Goal: Task Accomplishment & Management: Use online tool/utility

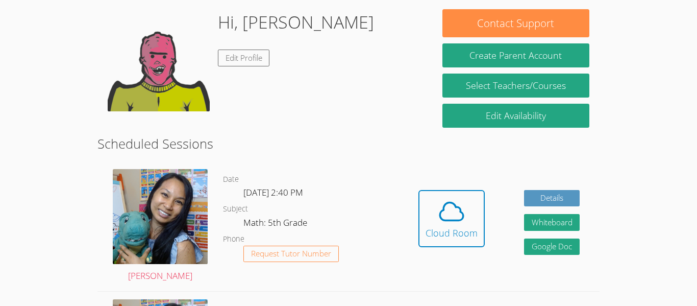
scroll to position [156, 0]
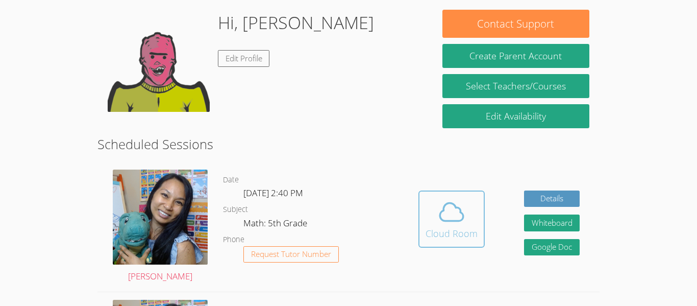
click at [454, 228] on div "Cloud Room" at bounding box center [452, 233] width 52 height 14
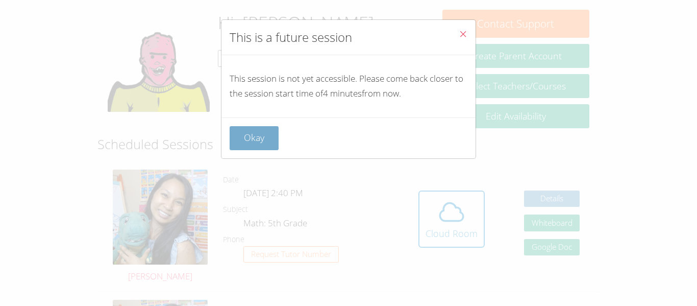
click at [260, 146] on button "Okay" at bounding box center [254, 138] width 49 height 24
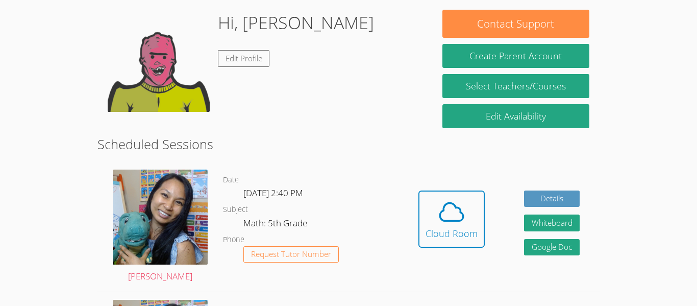
click at [460, 149] on h2 "Scheduled Sessions" at bounding box center [348, 143] width 502 height 19
click at [435, 218] on span at bounding box center [452, 211] width 52 height 29
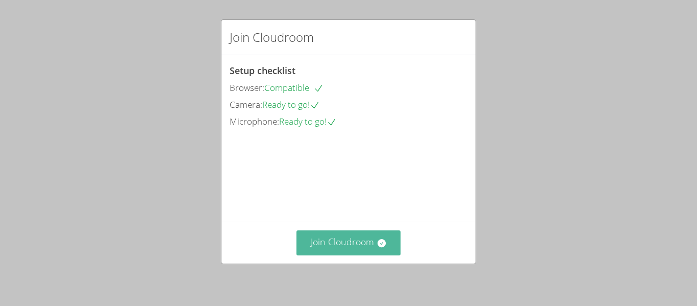
click at [342, 248] on button "Join Cloudroom" at bounding box center [348, 242] width 105 height 25
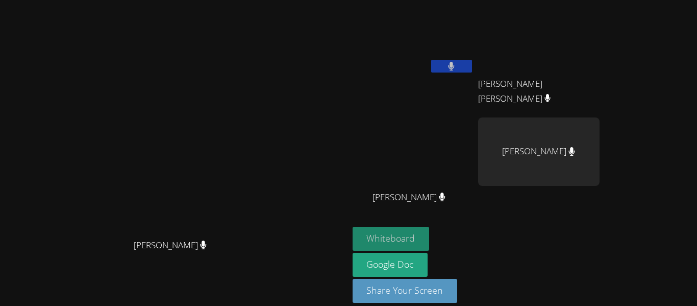
click at [430, 236] on button "Whiteboard" at bounding box center [391, 239] width 77 height 24
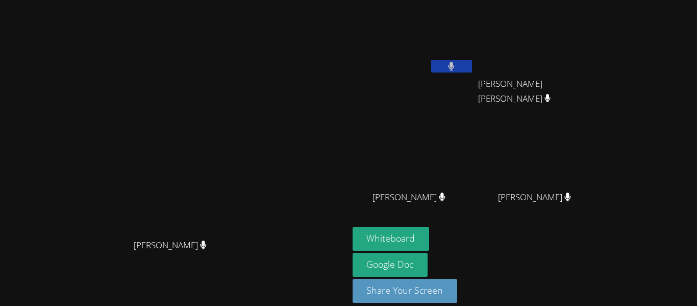
click at [472, 60] on button at bounding box center [451, 66] width 41 height 13
click at [457, 64] on icon at bounding box center [451, 66] width 11 height 9
click at [455, 64] on icon at bounding box center [452, 66] width 6 height 9
click at [457, 69] on icon at bounding box center [451, 66] width 11 height 9
click at [455, 69] on icon at bounding box center [451, 66] width 7 height 9
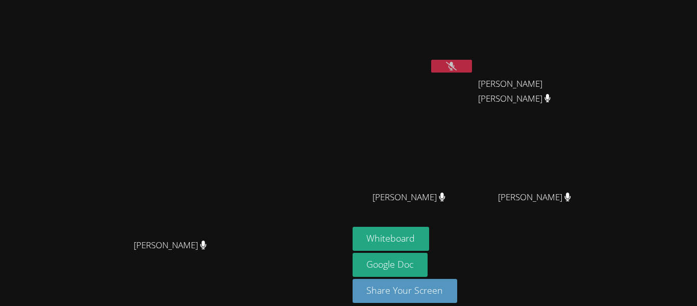
click at [472, 71] on button at bounding box center [451, 66] width 41 height 13
click at [472, 72] on button at bounding box center [451, 66] width 41 height 13
click at [472, 64] on button at bounding box center [451, 66] width 41 height 13
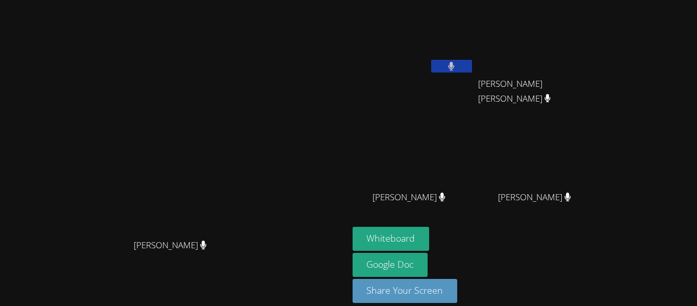
click at [431, 60] on button at bounding box center [451, 66] width 41 height 13
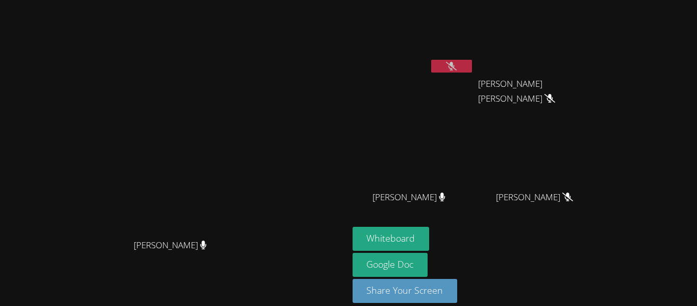
click at [431, 60] on button at bounding box center [451, 66] width 41 height 13
click at [472, 61] on button at bounding box center [451, 66] width 41 height 13
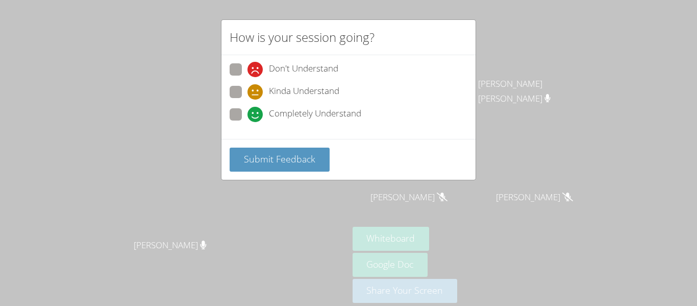
click at [318, 114] on span "Completely Understand" at bounding box center [315, 114] width 92 height 15
click at [256, 114] on input "Completely Understand" at bounding box center [251, 112] width 9 height 9
radio input "true"
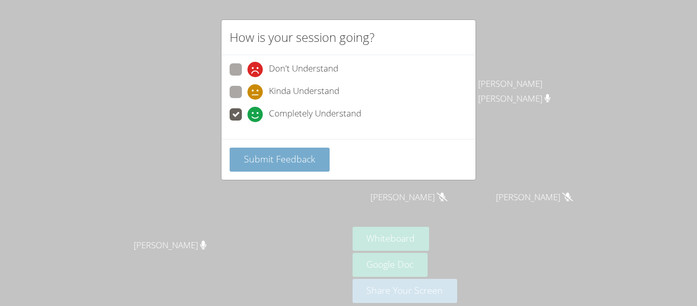
click at [309, 157] on span "Submit Feedback" at bounding box center [279, 159] width 71 height 12
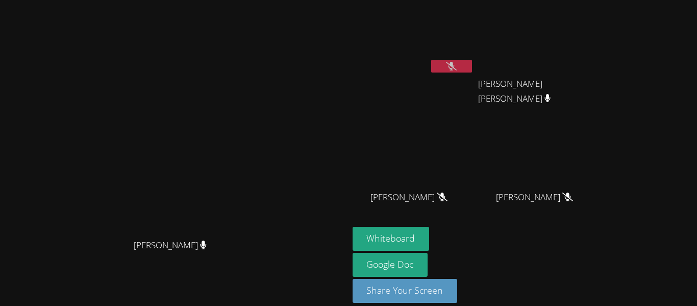
click at [472, 69] on button at bounding box center [451, 66] width 41 height 13
